Goal: Task Accomplishment & Management: Check status

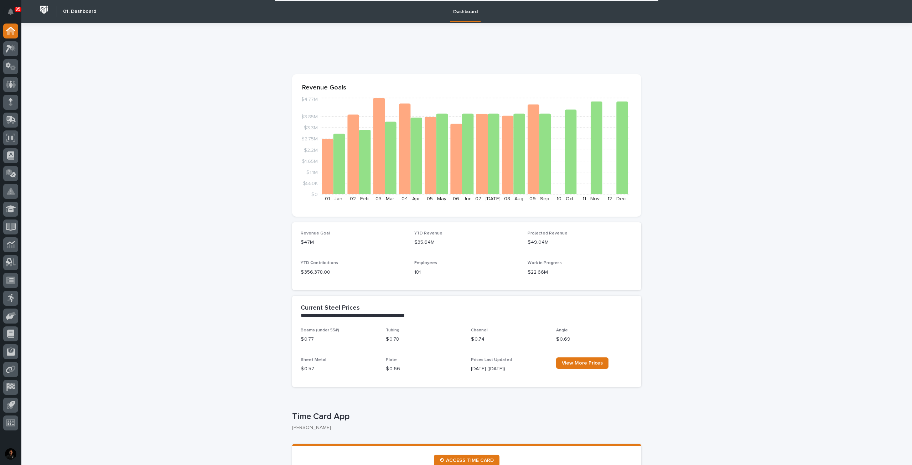
scroll to position [142, 0]
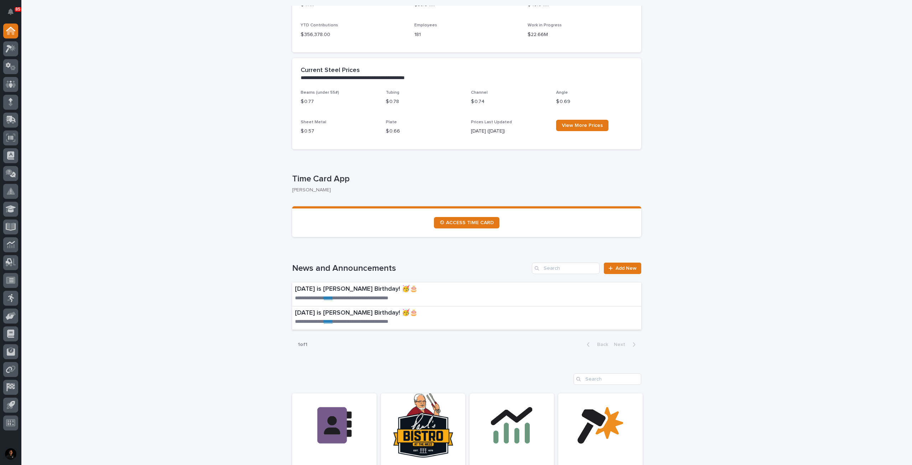
scroll to position [249, 0]
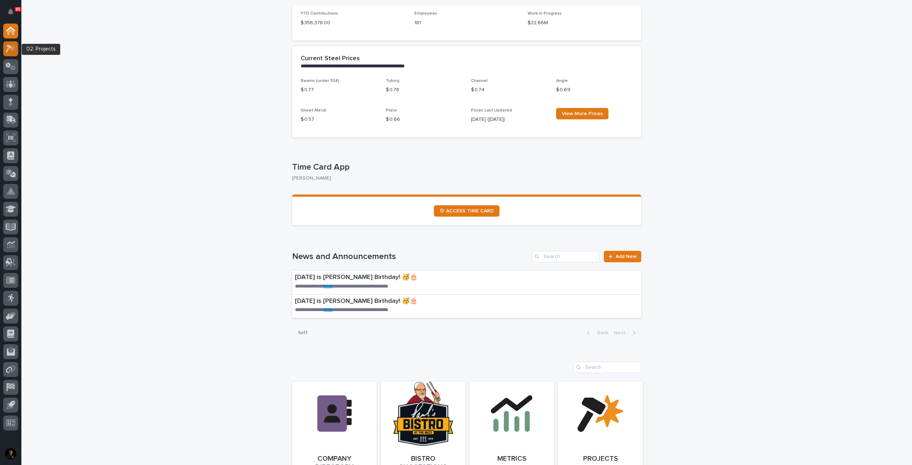
click at [12, 53] on div at bounding box center [10, 48] width 15 height 15
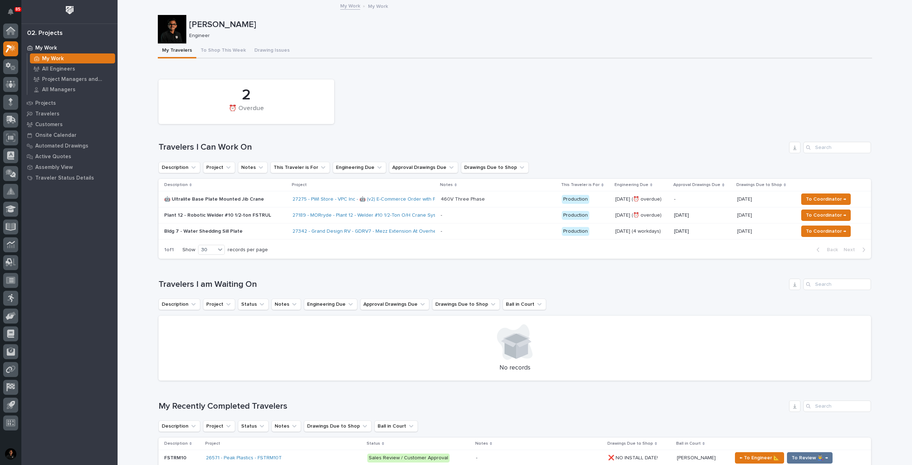
click at [265, 198] on p "🤖 Ultralite Base Plate Mounted Jib Crane" at bounding box center [225, 199] width 123 height 6
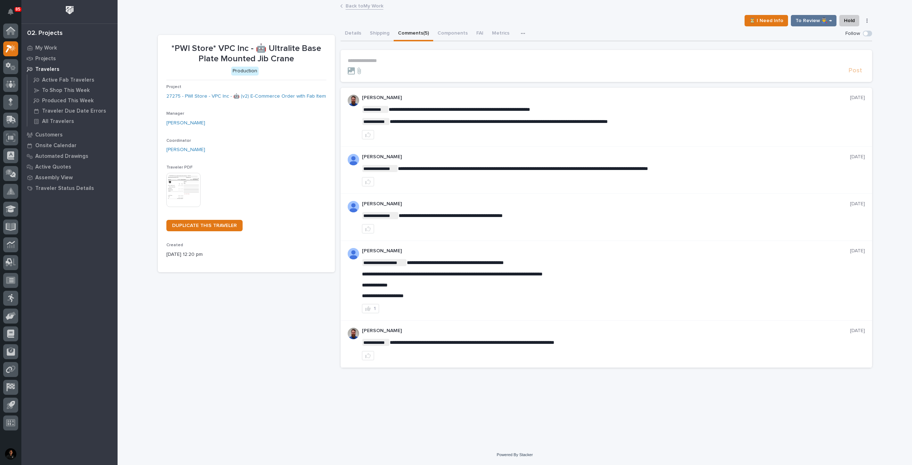
click at [411, 34] on button "Comments (5)" at bounding box center [414, 33] width 40 height 15
click at [52, 48] on p "My Work" at bounding box center [46, 48] width 22 height 6
